Goal: Information Seeking & Learning: Learn about a topic

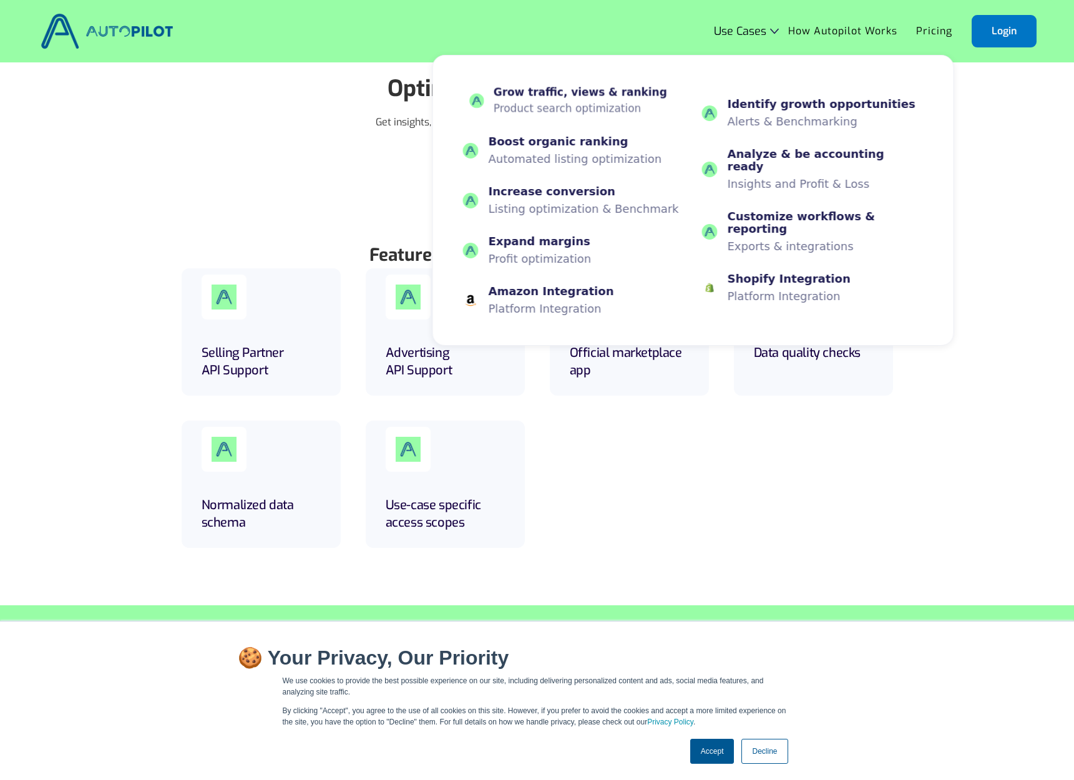
click at [589, 107] on p "Product search optimization" at bounding box center [579, 109] width 173 height 12
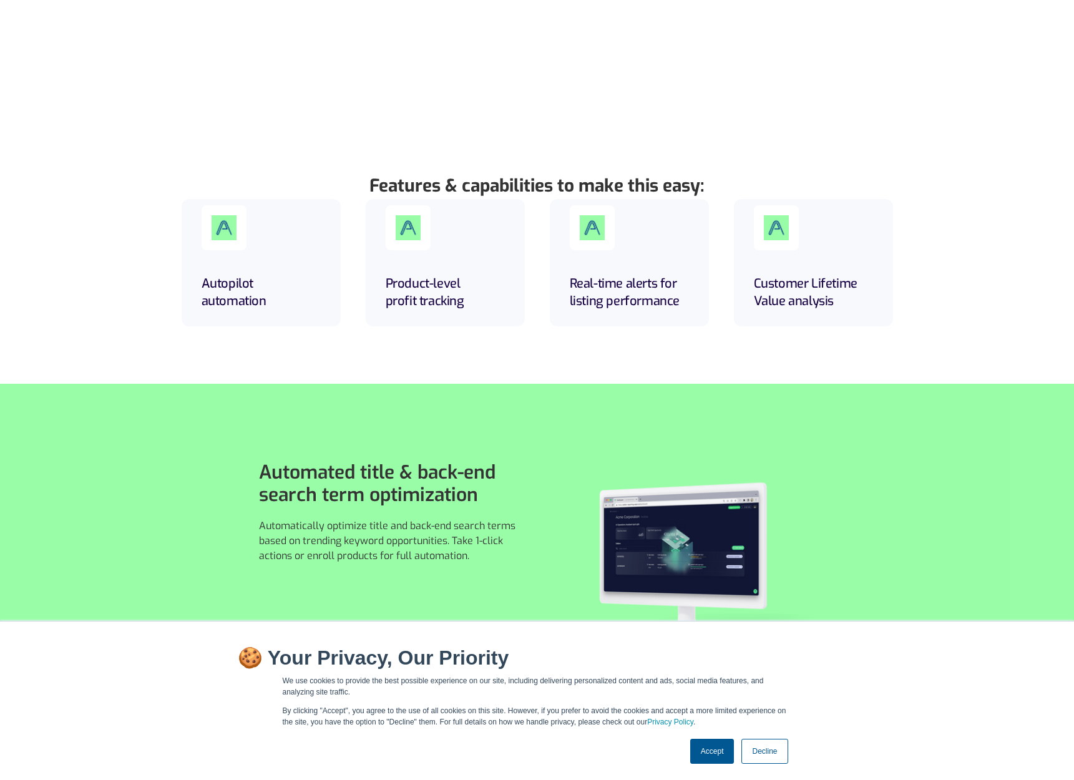
scroll to position [420, 0]
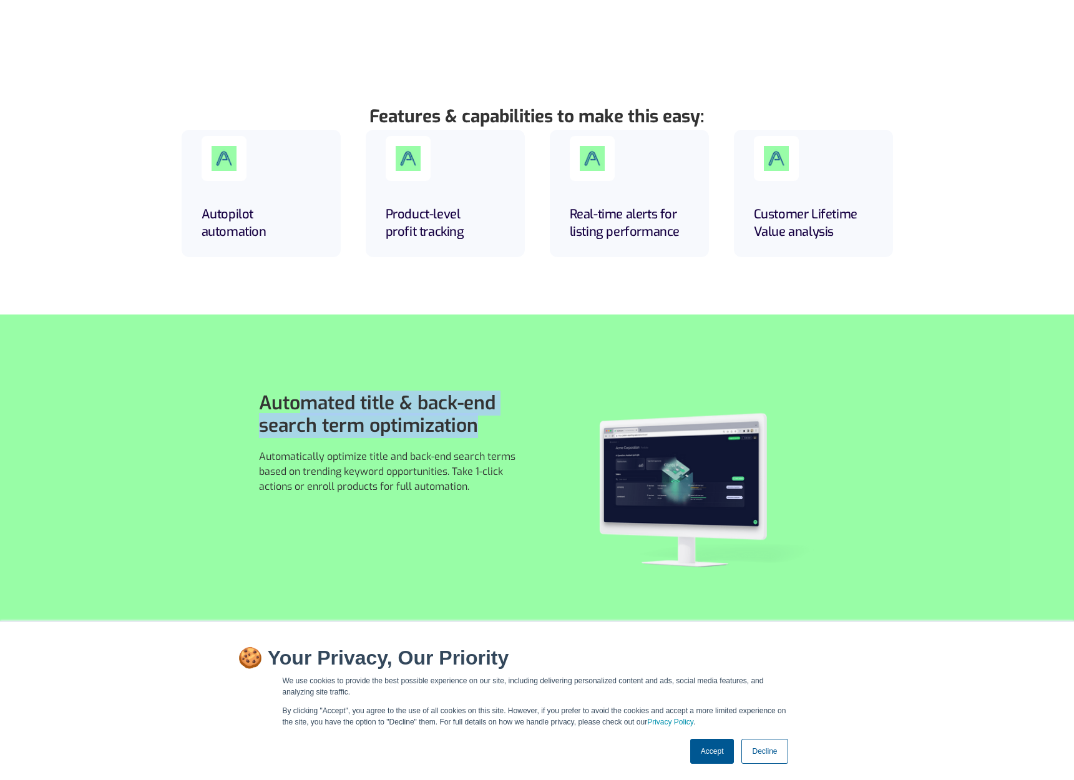
drag, startPoint x: 301, startPoint y: 396, endPoint x: 485, endPoint y: 435, distance: 188.2
click at [485, 435] on h1 "Automated title & back-end search term optimization" at bounding box center [390, 414] width 263 height 45
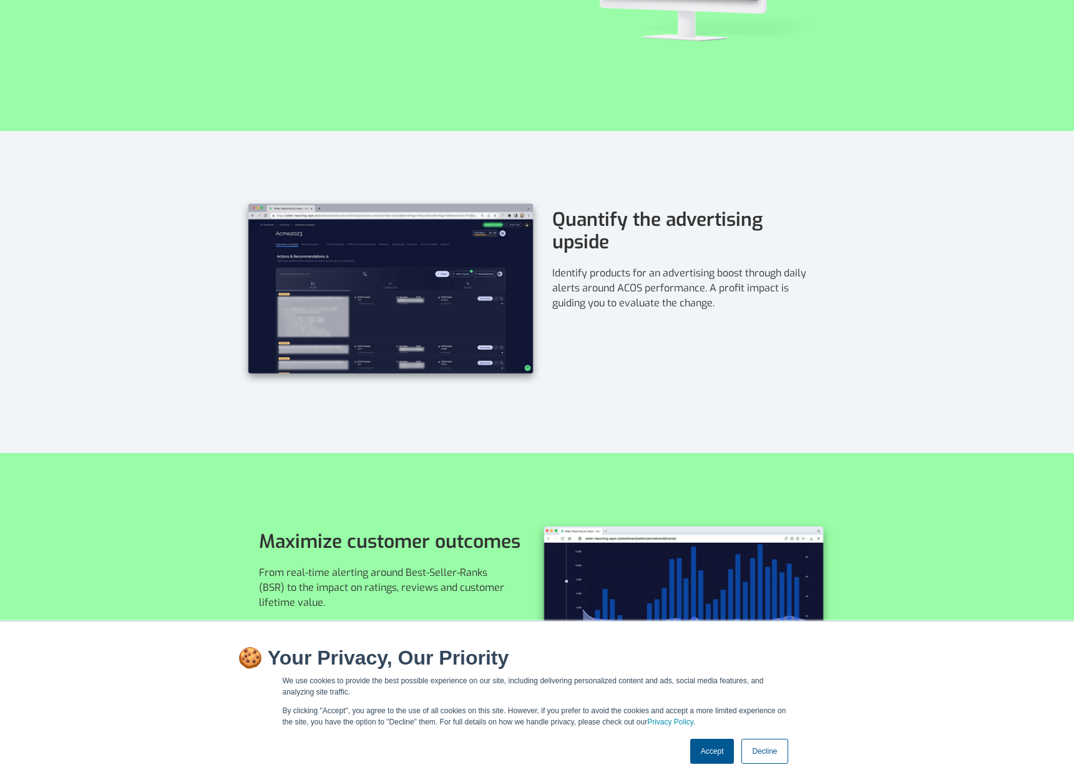
scroll to position [1248, 0]
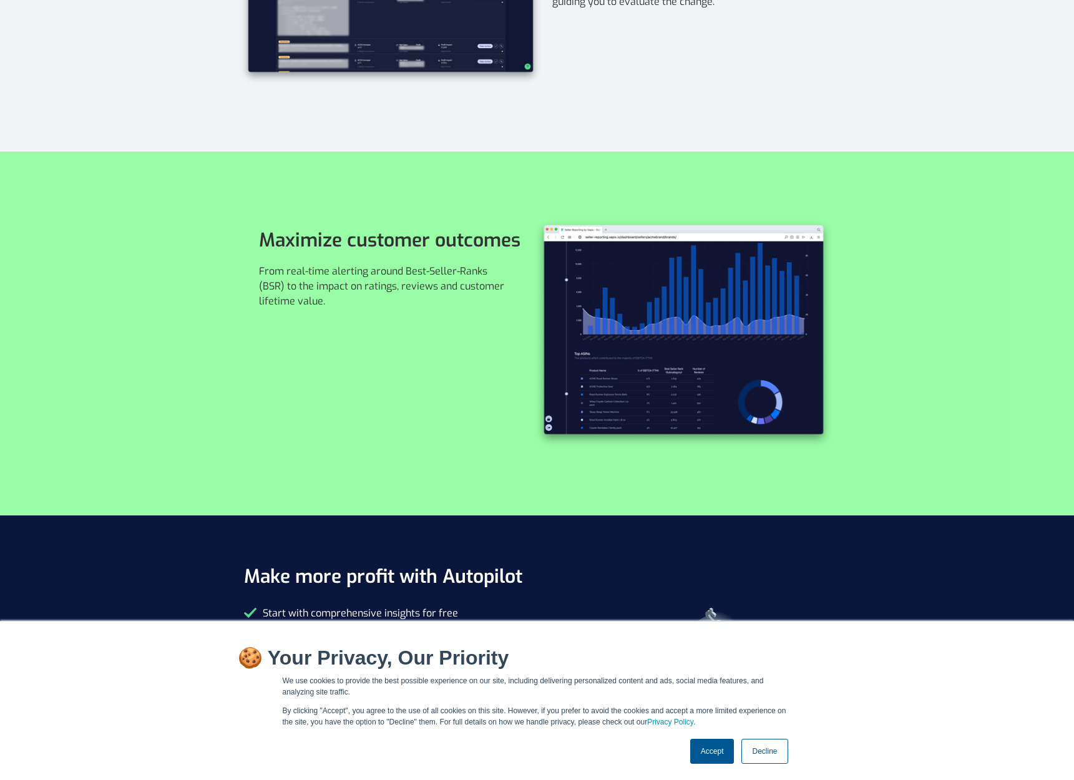
click at [702, 746] on link "Accept" at bounding box center [712, 751] width 44 height 25
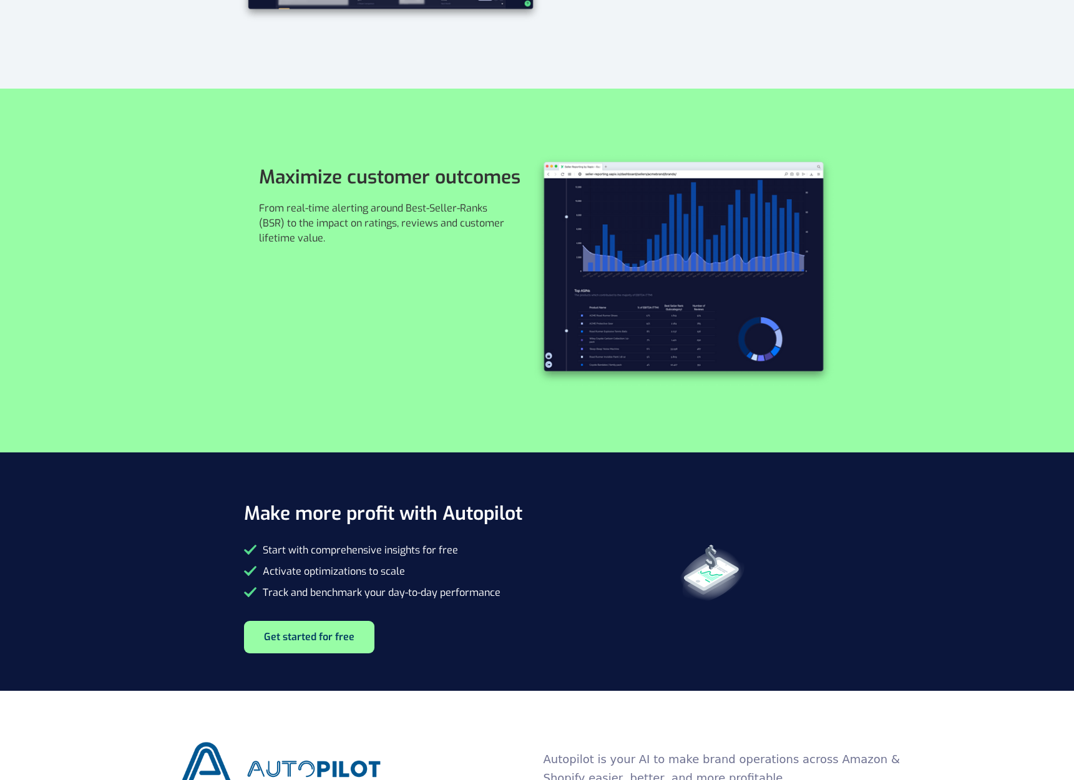
scroll to position [1319, 0]
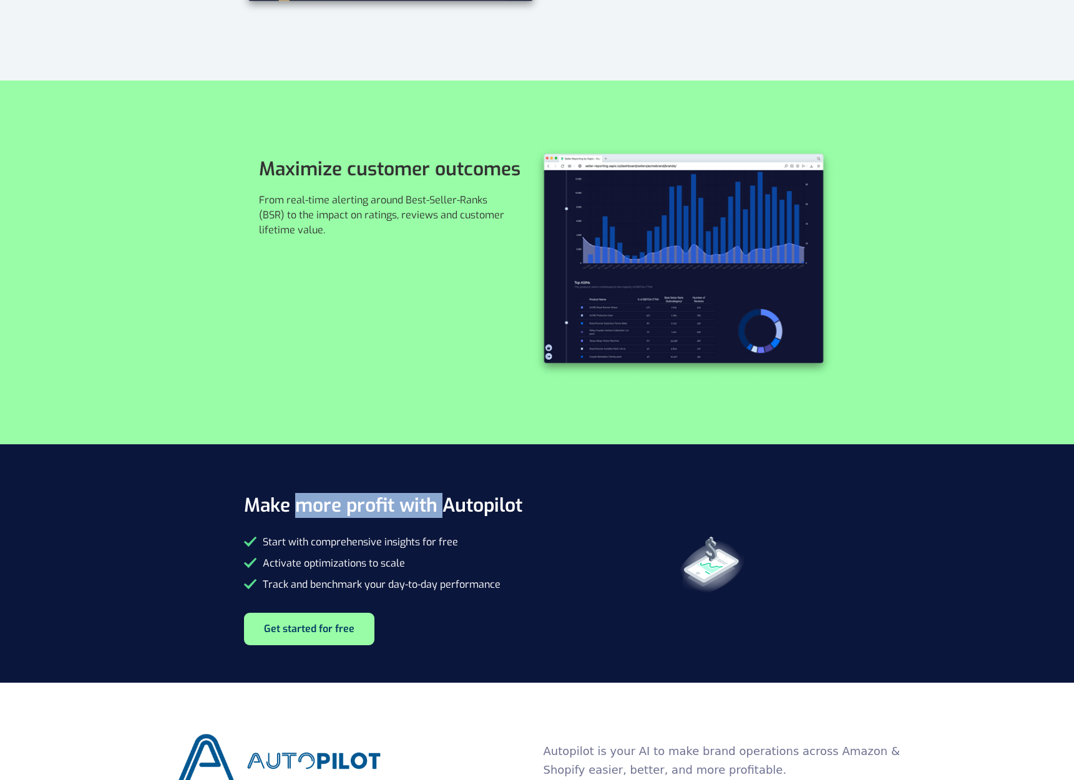
drag, startPoint x: 294, startPoint y: 500, endPoint x: 424, endPoint y: 530, distance: 133.0
click at [448, 507] on h2 "Make more profit with Autopilot" at bounding box center [400, 505] width 312 height 22
click at [311, 626] on link "Get started for free" at bounding box center [309, 629] width 130 height 32
